Goal: Transaction & Acquisition: Purchase product/service

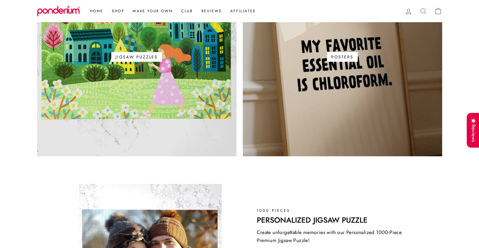
scroll to position [371, 0]
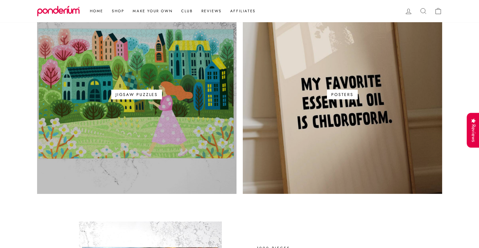
click at [134, 93] on span "Jigsaw Puzzles" at bounding box center [136, 95] width 51 height 10
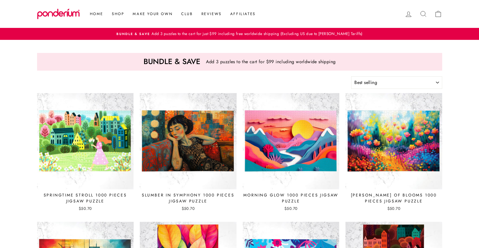
select select "best-selling"
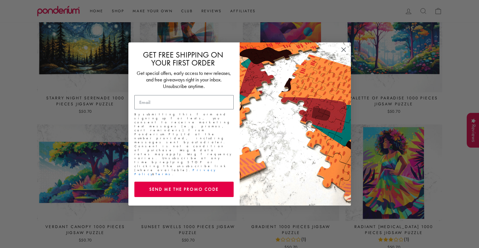
scroll to position [404, 0]
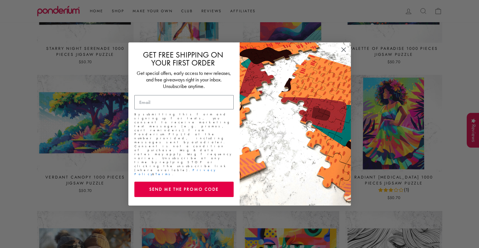
click at [345, 54] on circle "Close dialog" at bounding box center [342, 49] width 9 height 9
